Goal: Task Accomplishment & Management: Complete application form

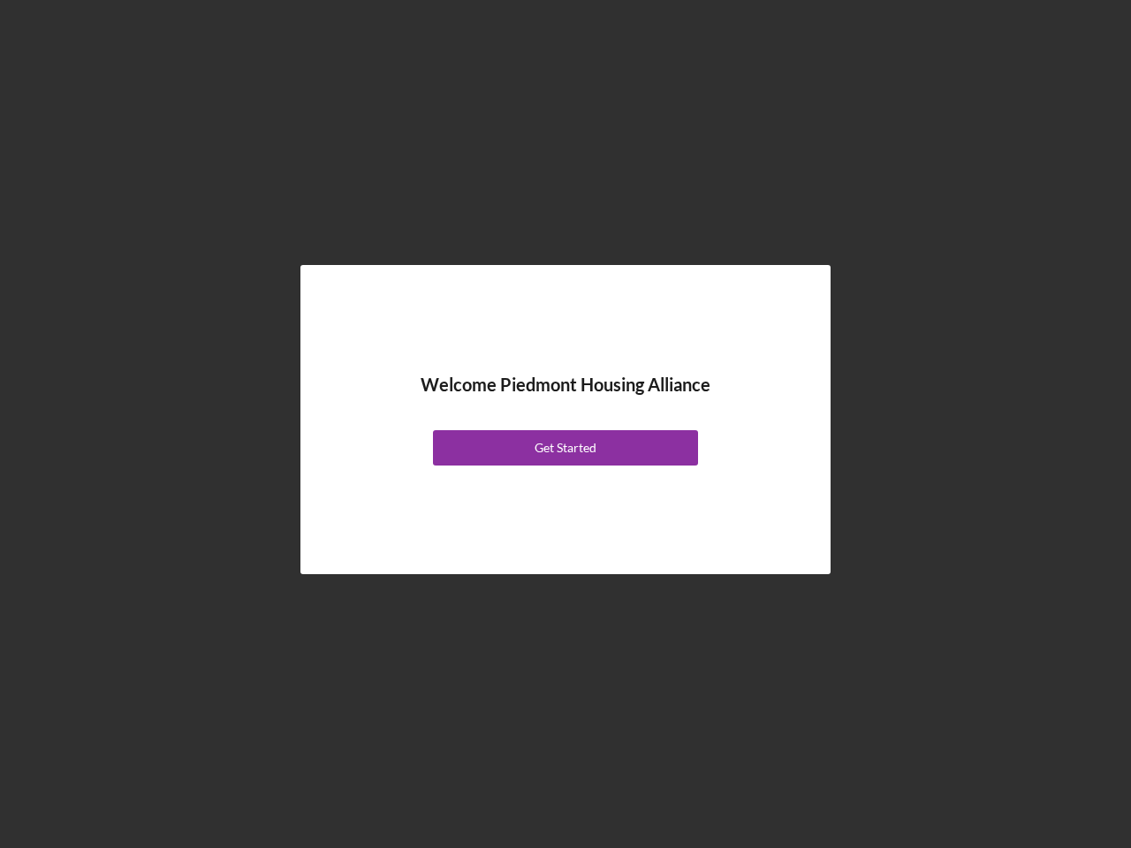
click at [565, 424] on div "Welcome Piedmont Housing Alliance Get Started" at bounding box center [566, 419] width 442 height 221
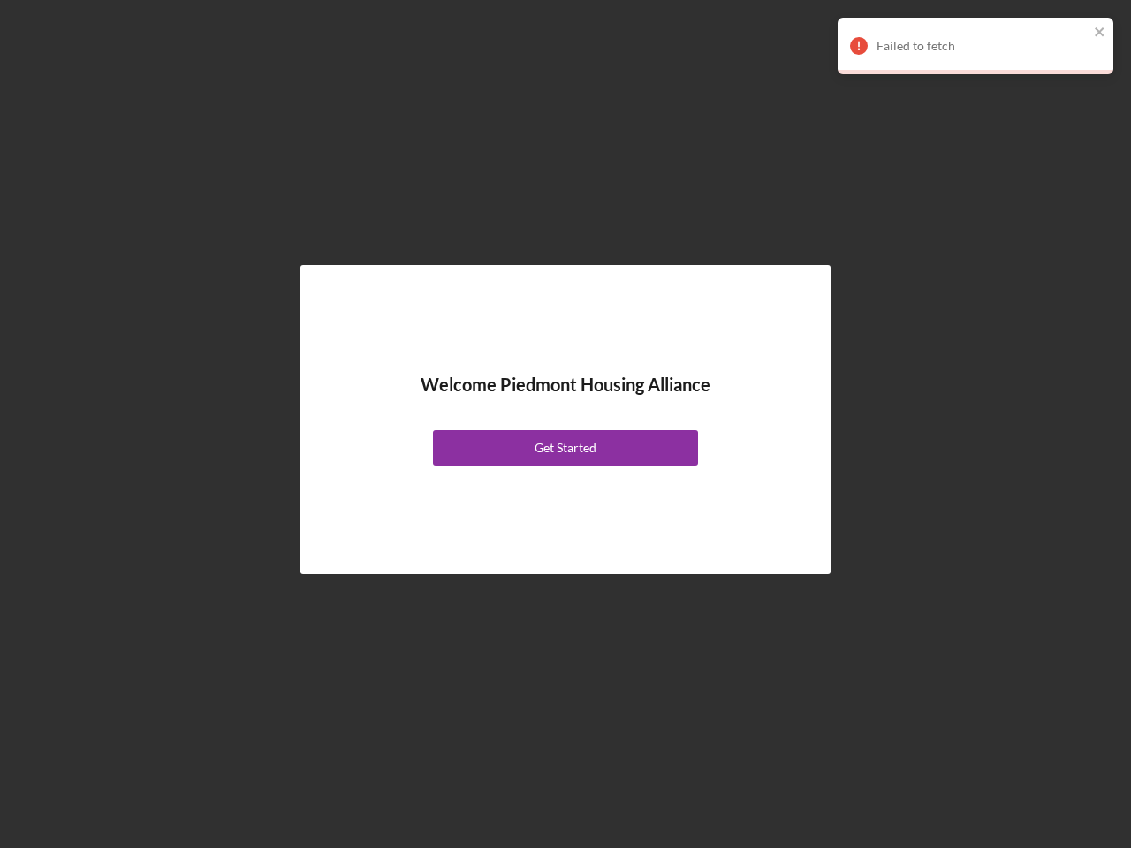
click at [565, 448] on div "Get Started" at bounding box center [565, 447] width 62 height 35
